Goal: Task Accomplishment & Management: Manage account settings

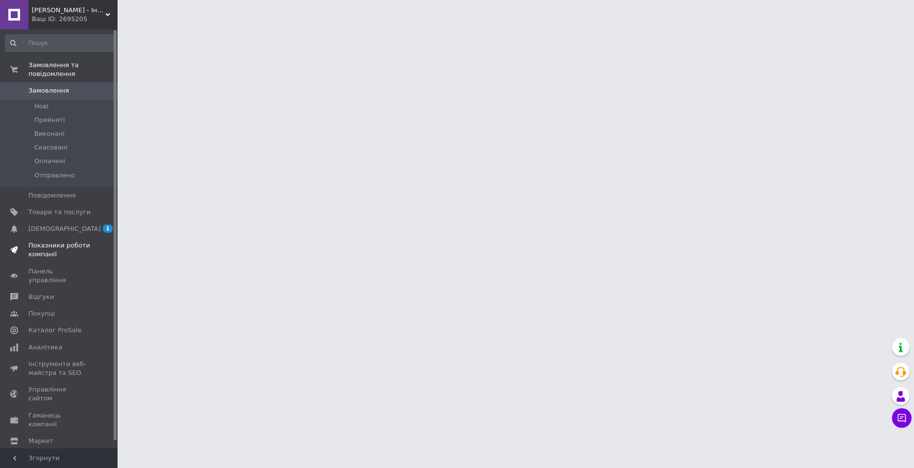
click at [76, 237] on link "Показники роботи компанії" at bounding box center [60, 249] width 121 height 25
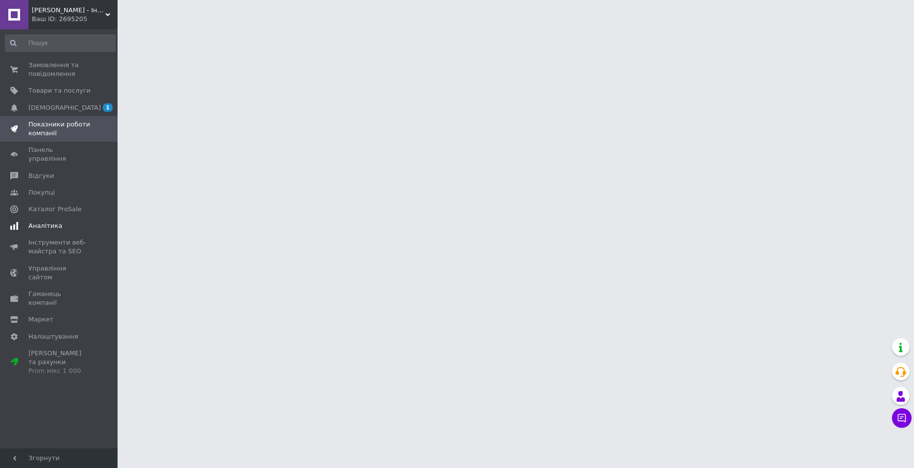
drag, startPoint x: 74, startPoint y: 212, endPoint x: 73, endPoint y: 134, distance: 77.4
click at [74, 218] on link "Аналітика" at bounding box center [60, 226] width 121 height 17
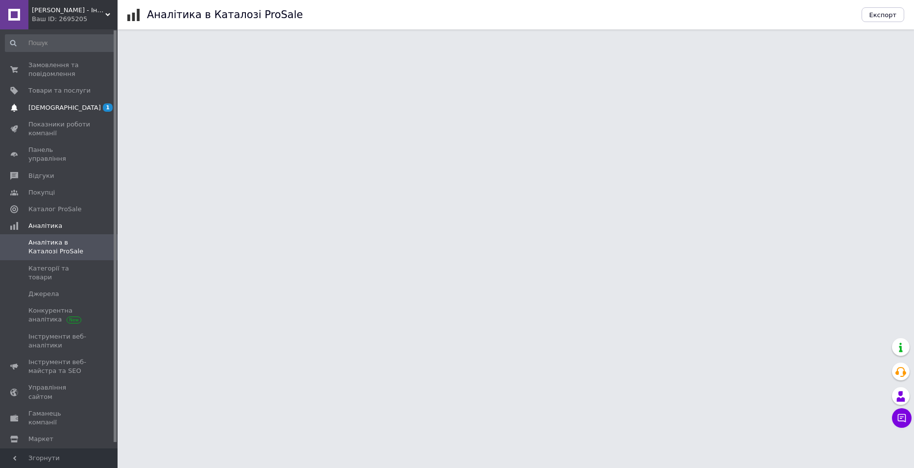
click at [76, 115] on link "[DEMOGRAPHIC_DATA] 1 0" at bounding box center [60, 107] width 121 height 17
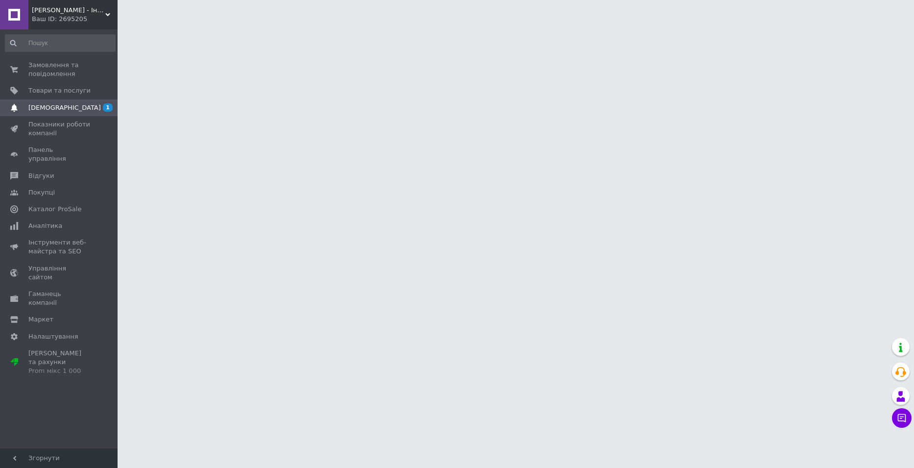
click at [73, 109] on span "[DEMOGRAPHIC_DATA]" at bounding box center [59, 107] width 62 height 9
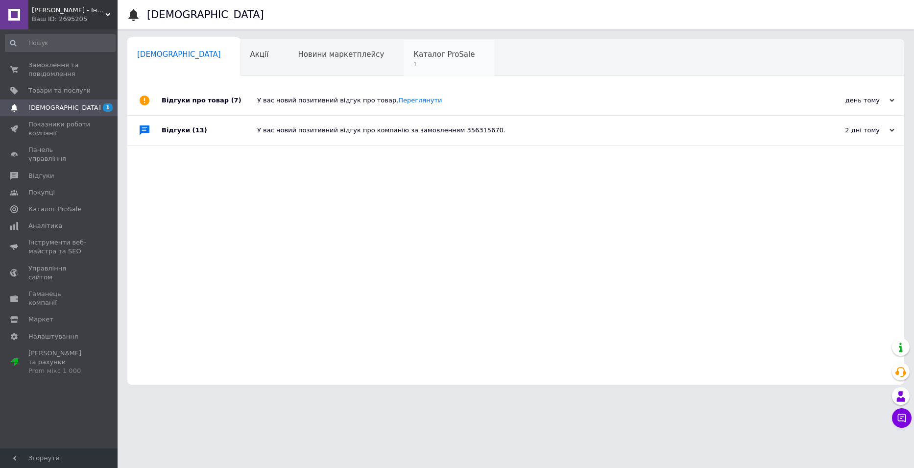
click at [416, 51] on div "Каталог ProSale 1" at bounding box center [449, 58] width 91 height 37
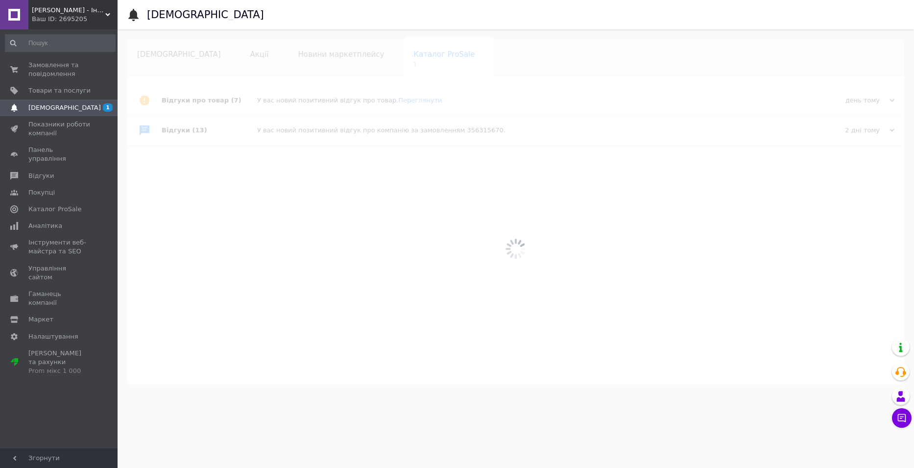
click at [399, 54] on div at bounding box center [516, 248] width 797 height 439
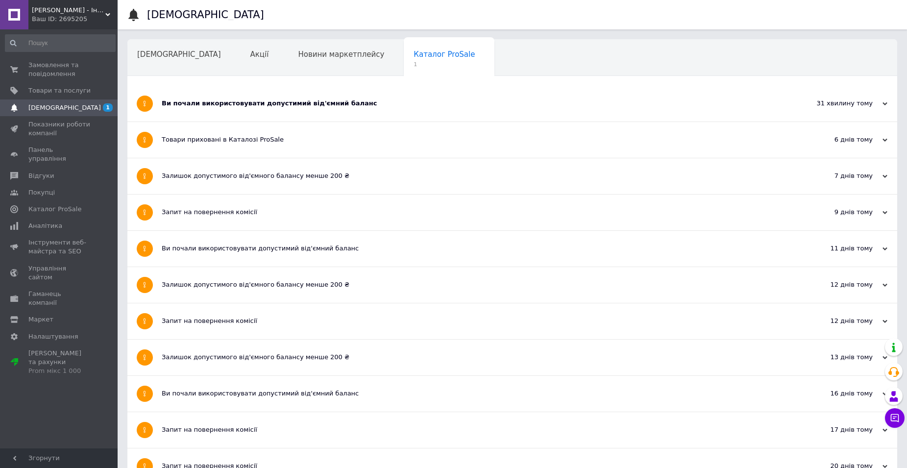
click at [217, 99] on div "Ви почали використовувати допустимий від'ємний баланс" at bounding box center [476, 103] width 628 height 9
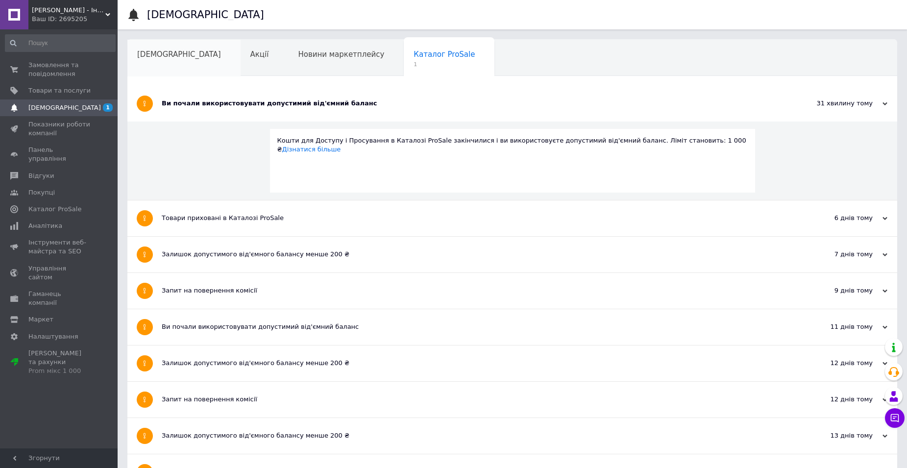
click at [157, 54] on span "[DEMOGRAPHIC_DATA]" at bounding box center [179, 54] width 84 height 9
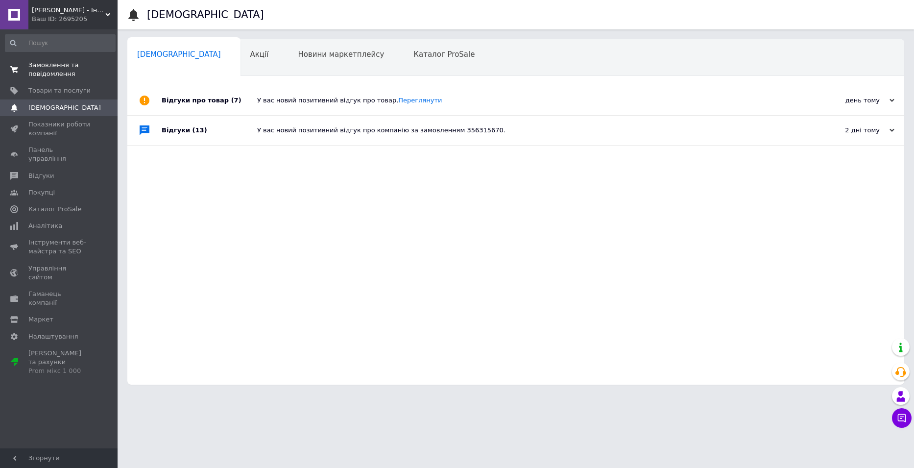
click at [64, 73] on span "Замовлення та повідомлення" at bounding box center [59, 70] width 62 height 18
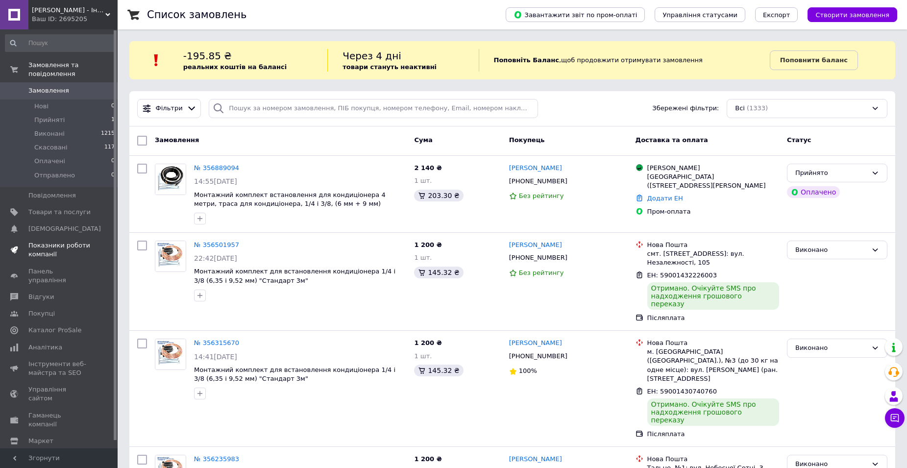
click at [67, 247] on span "Показники роботи компанії" at bounding box center [59, 250] width 62 height 18
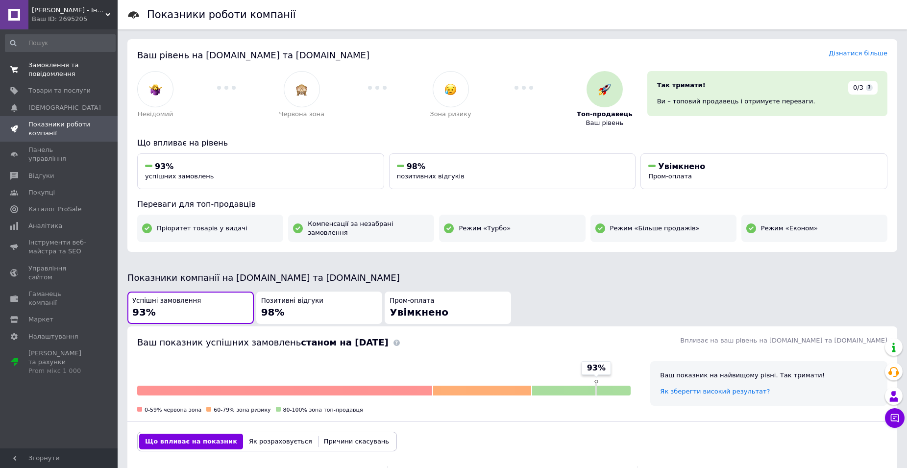
click at [67, 71] on span "Замовлення та повідомлення" at bounding box center [59, 70] width 62 height 18
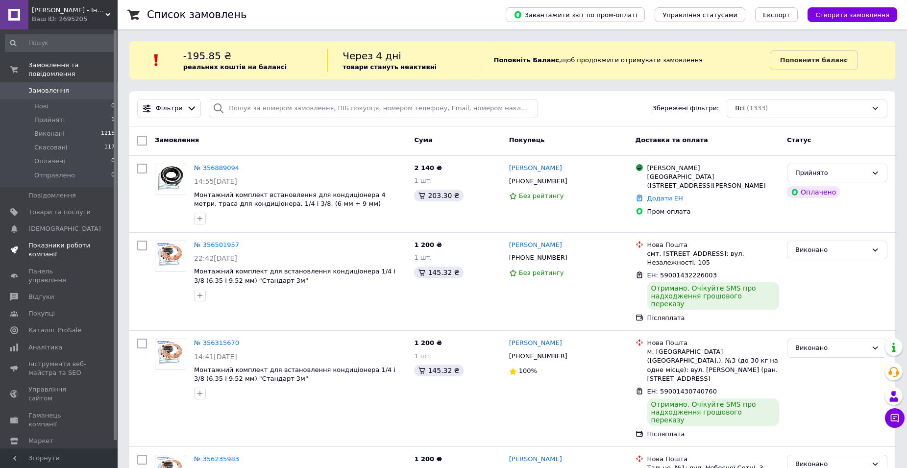
click at [59, 251] on link "Показники роботи компанії" at bounding box center [60, 249] width 121 height 25
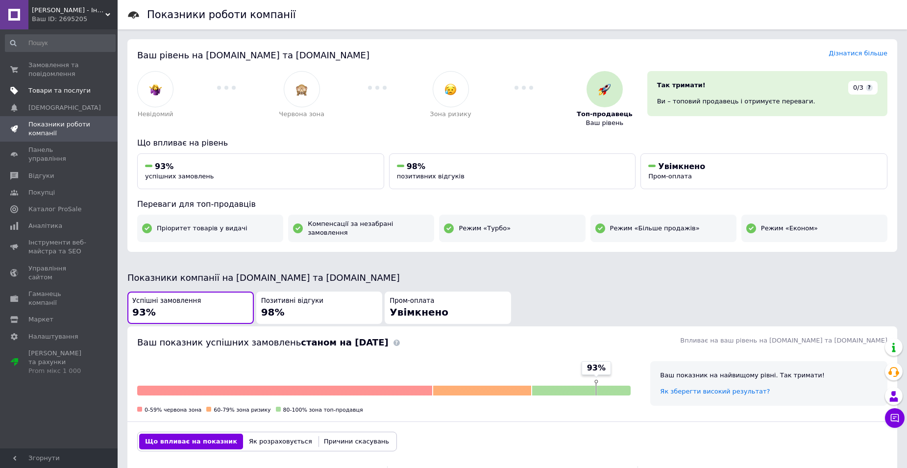
click at [58, 98] on link "Товари та послуги" at bounding box center [60, 90] width 121 height 17
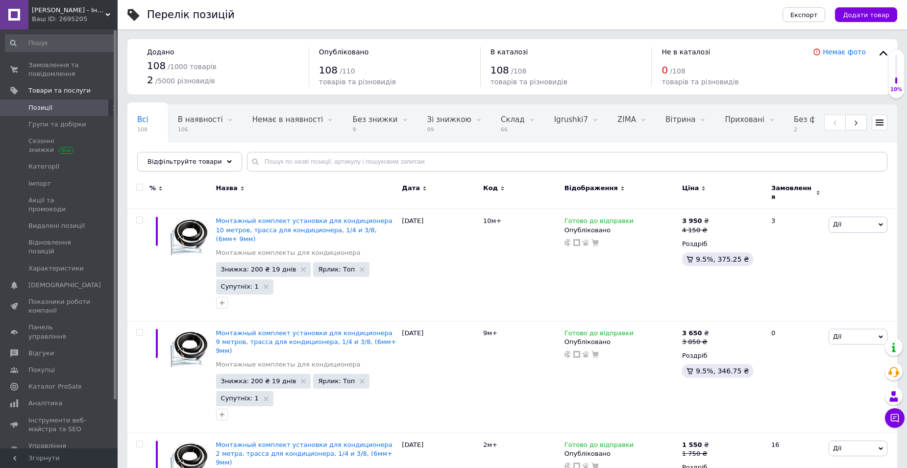
click at [48, 67] on span "Замовлення та повідомлення" at bounding box center [59, 70] width 62 height 18
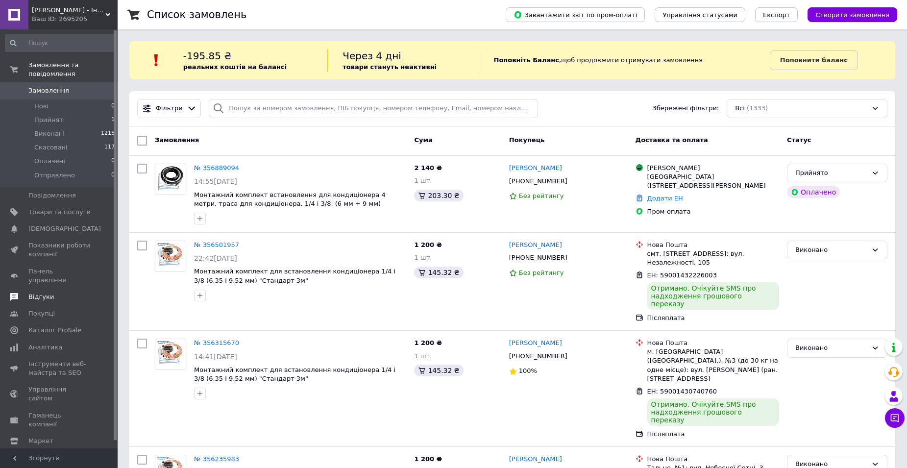
drag, startPoint x: 55, startPoint y: 240, endPoint x: 55, endPoint y: 167, distance: 73.0
click at [54, 241] on span "Показники роботи компанії" at bounding box center [59, 250] width 62 height 18
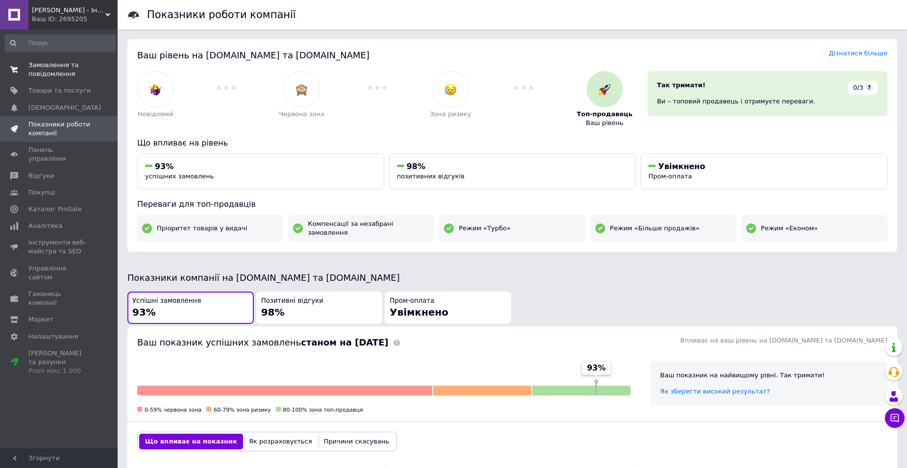
click at [47, 68] on span "Замовлення та повідомлення" at bounding box center [59, 70] width 62 height 18
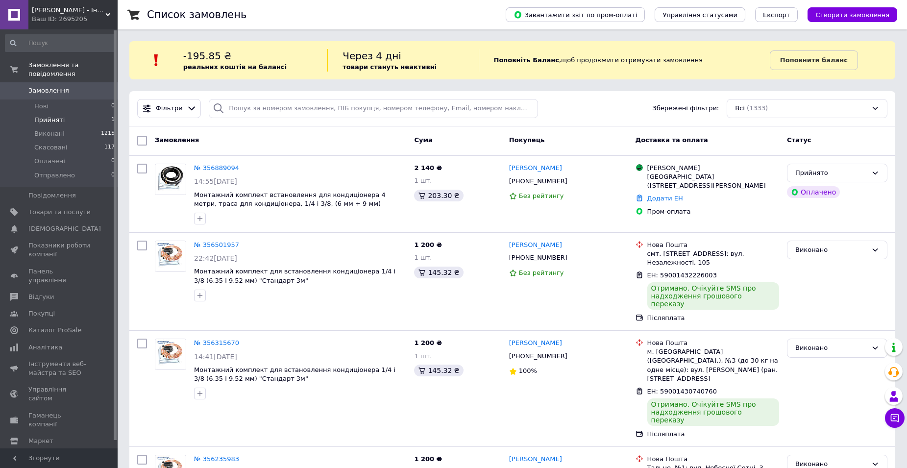
click at [59, 116] on span "Прийняті" at bounding box center [49, 120] width 30 height 9
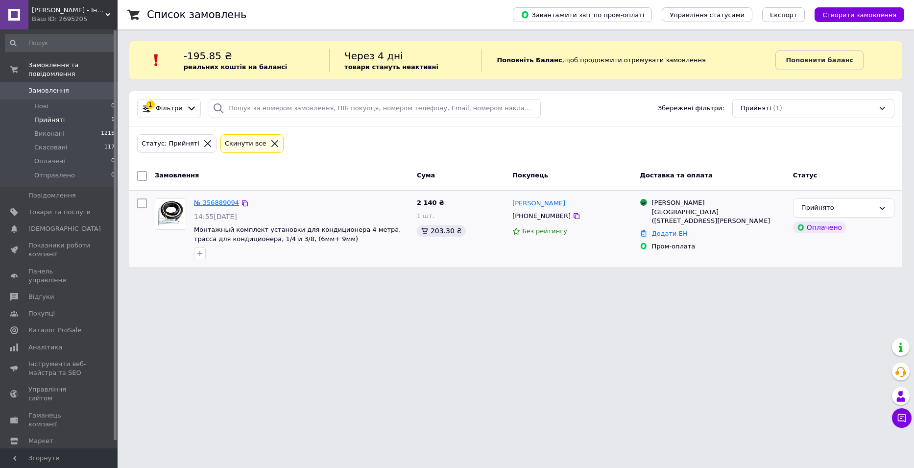
click at [213, 202] on link "№ 356889094" at bounding box center [216, 202] width 45 height 7
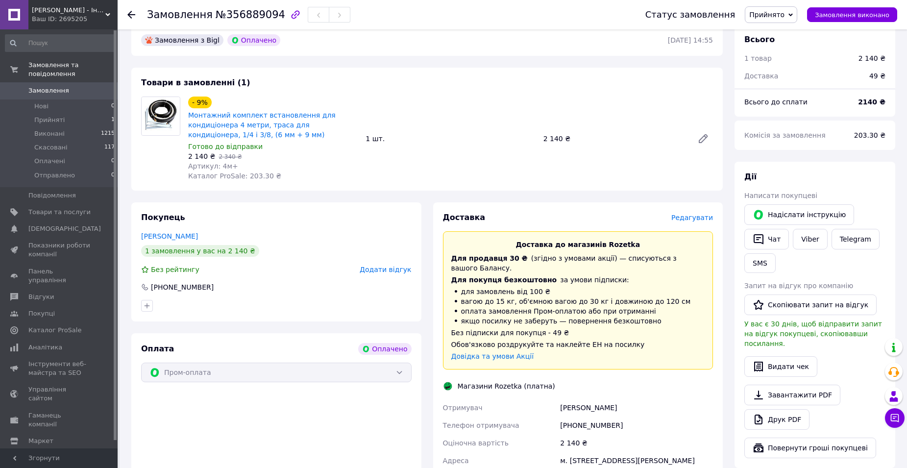
scroll to position [147, 0]
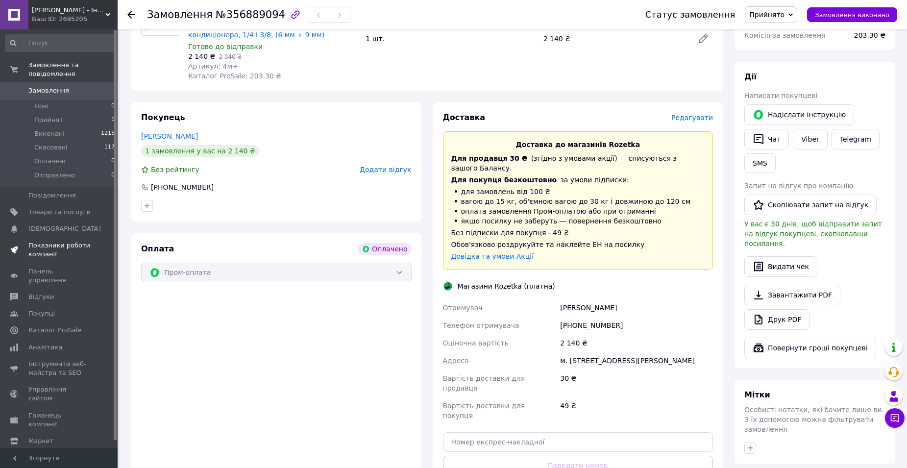
click at [51, 242] on span "Показники роботи компанії" at bounding box center [59, 250] width 62 height 18
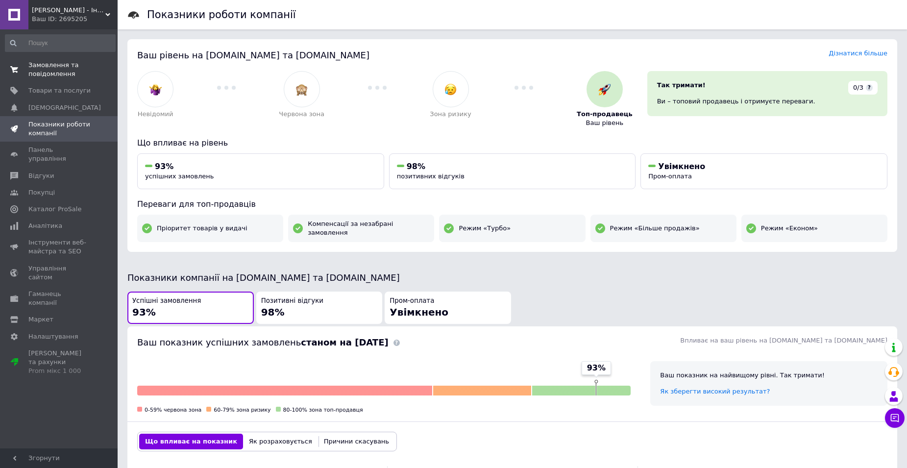
click at [69, 65] on span "Замовлення та повідомлення" at bounding box center [59, 70] width 62 height 18
